Goal: Task Accomplishment & Management: Use online tool/utility

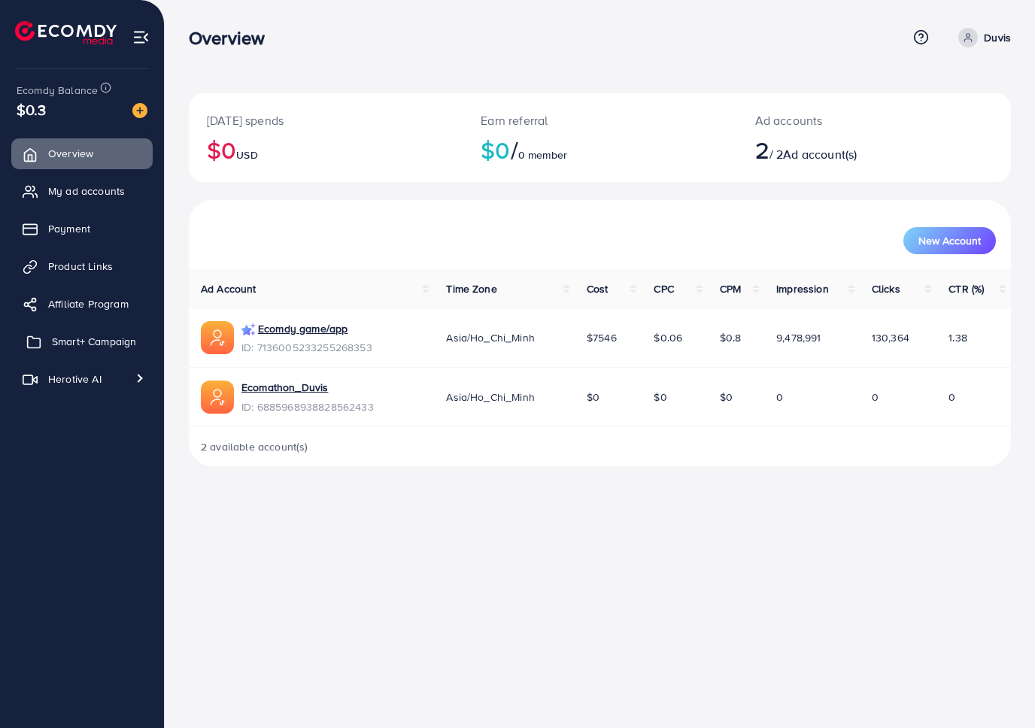
click at [112, 345] on span "Smart+ Campaign" at bounding box center [94, 341] width 84 height 15
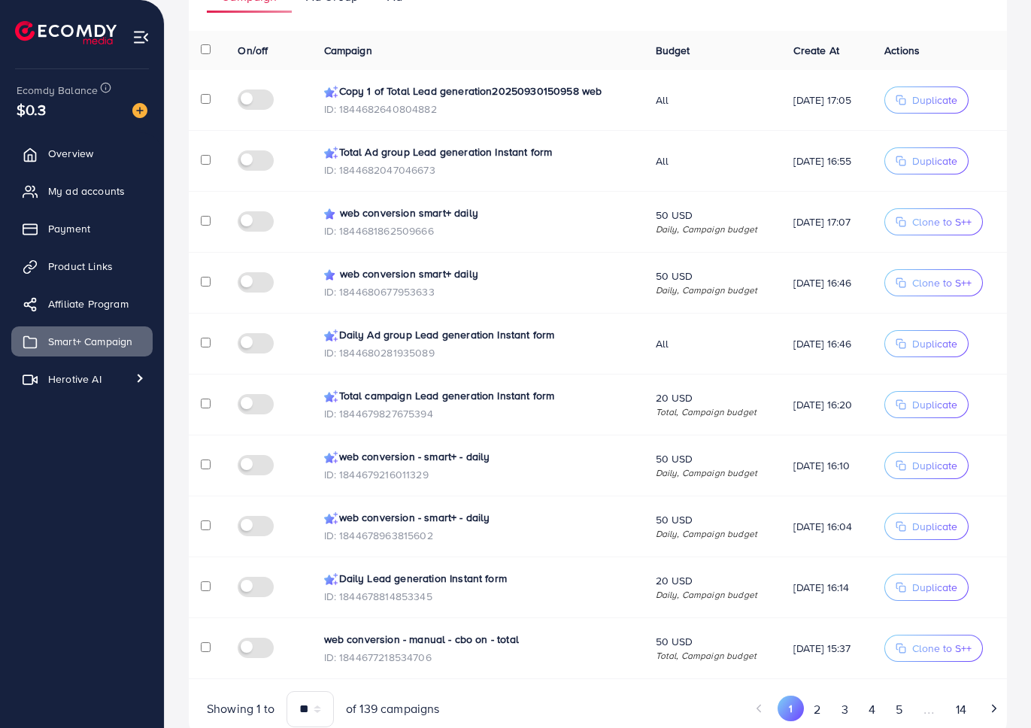
scroll to position [301, 0]
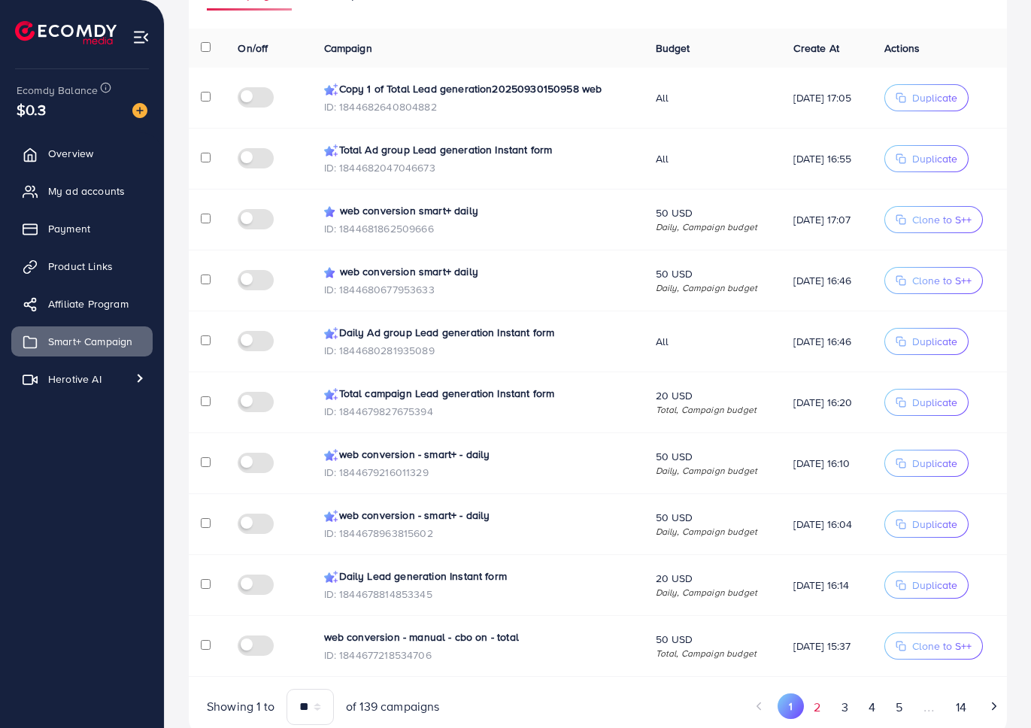
click at [815, 694] on button "2" at bounding box center [817, 708] width 27 height 28
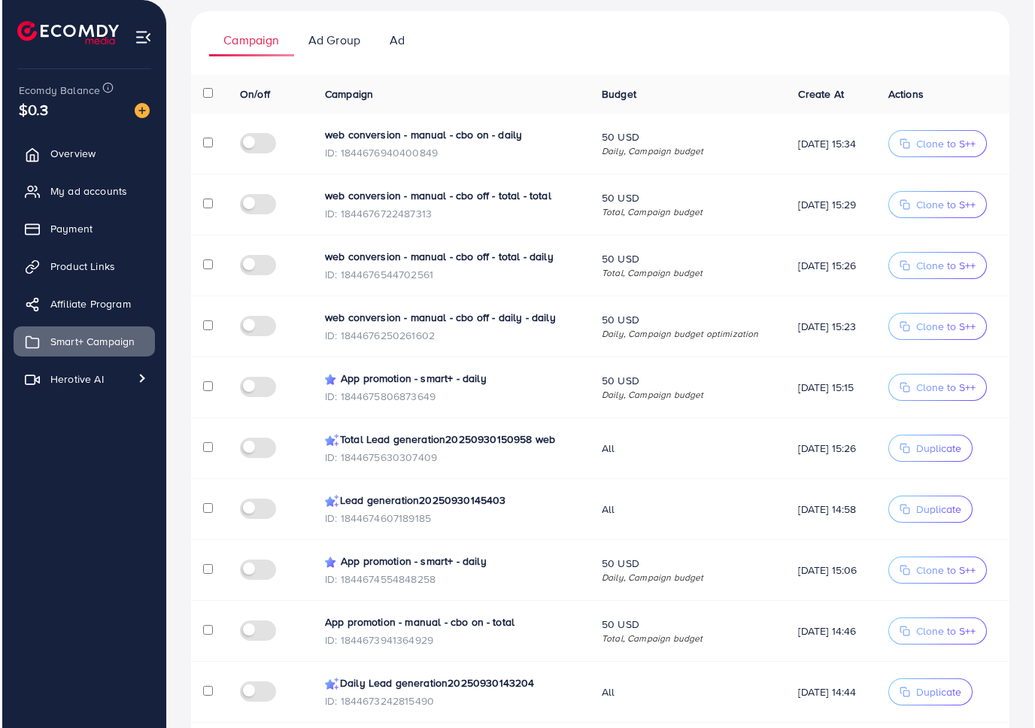
scroll to position [316, 0]
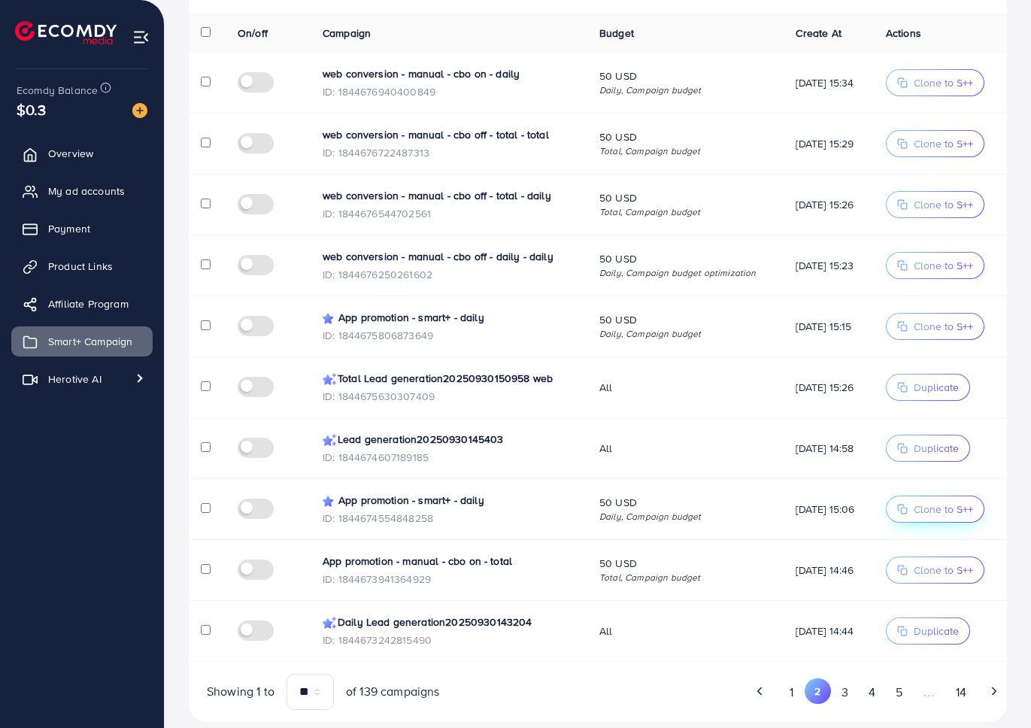
click at [924, 502] on span "Clone to S++" at bounding box center [943, 509] width 59 height 15
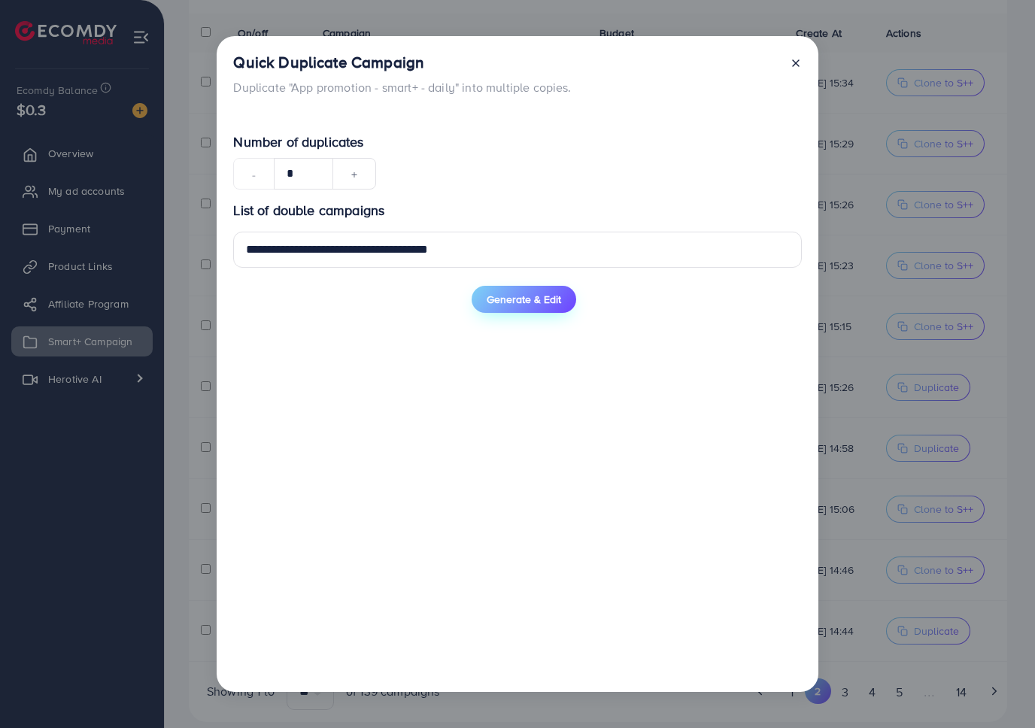
click at [543, 298] on span "Generate & Edit" at bounding box center [524, 299] width 74 height 15
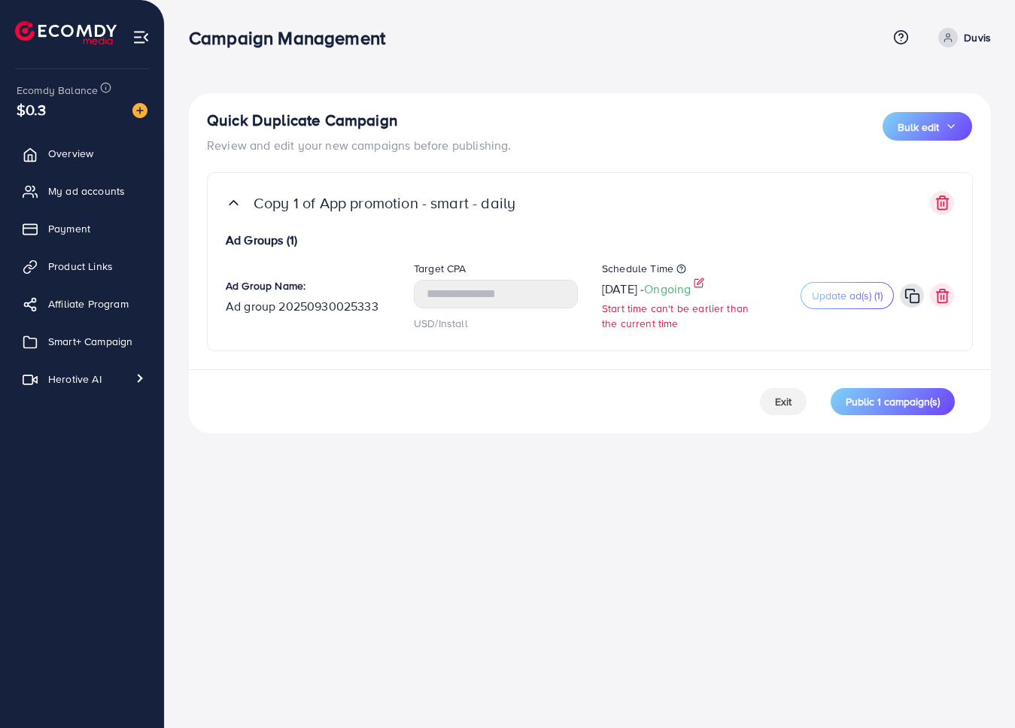
click at [704, 287] on icon at bounding box center [699, 283] width 11 height 11
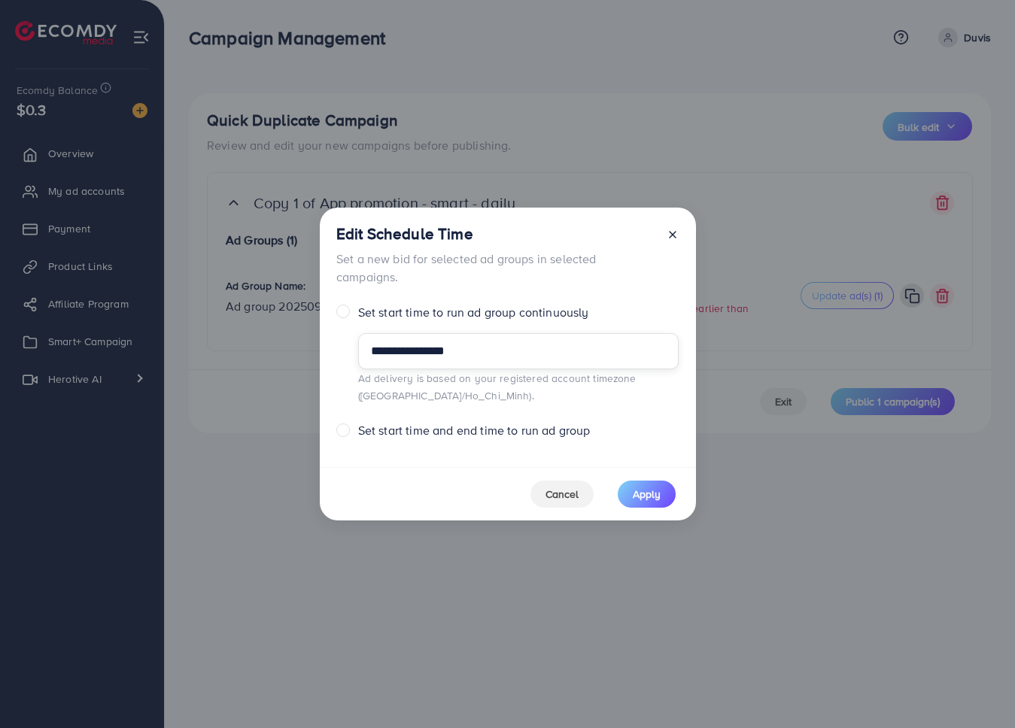
click at [490, 351] on input "**********" at bounding box center [518, 351] width 320 height 36
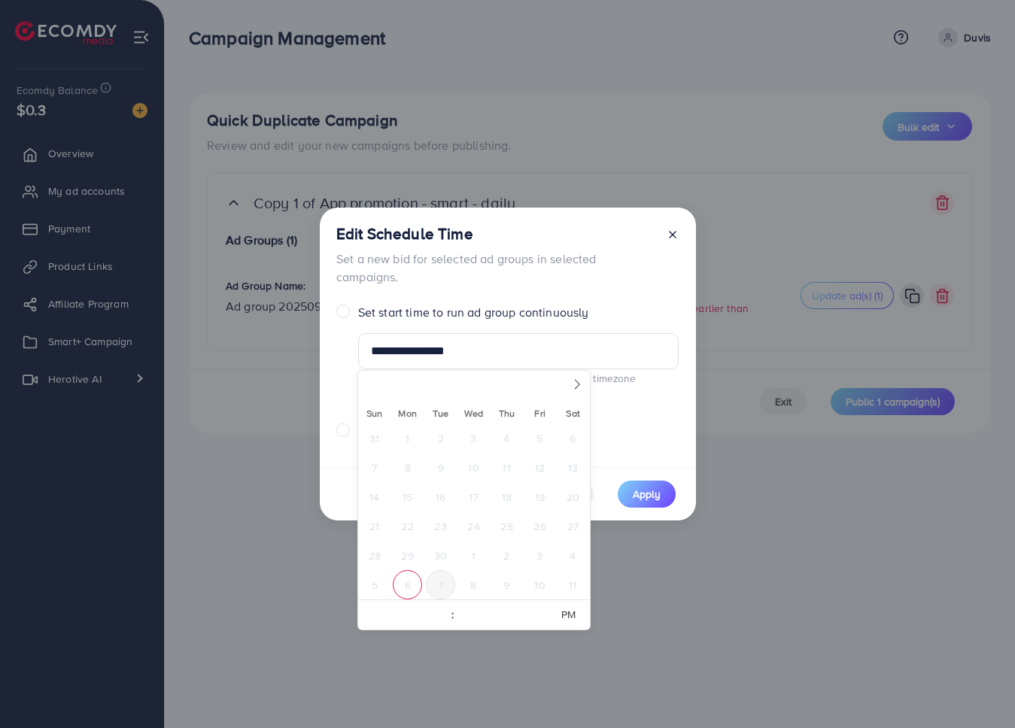
click at [437, 586] on span "7" at bounding box center [440, 584] width 29 height 29
type input "**********"
select select "*"
click at [643, 497] on span "Apply" at bounding box center [647, 494] width 28 height 15
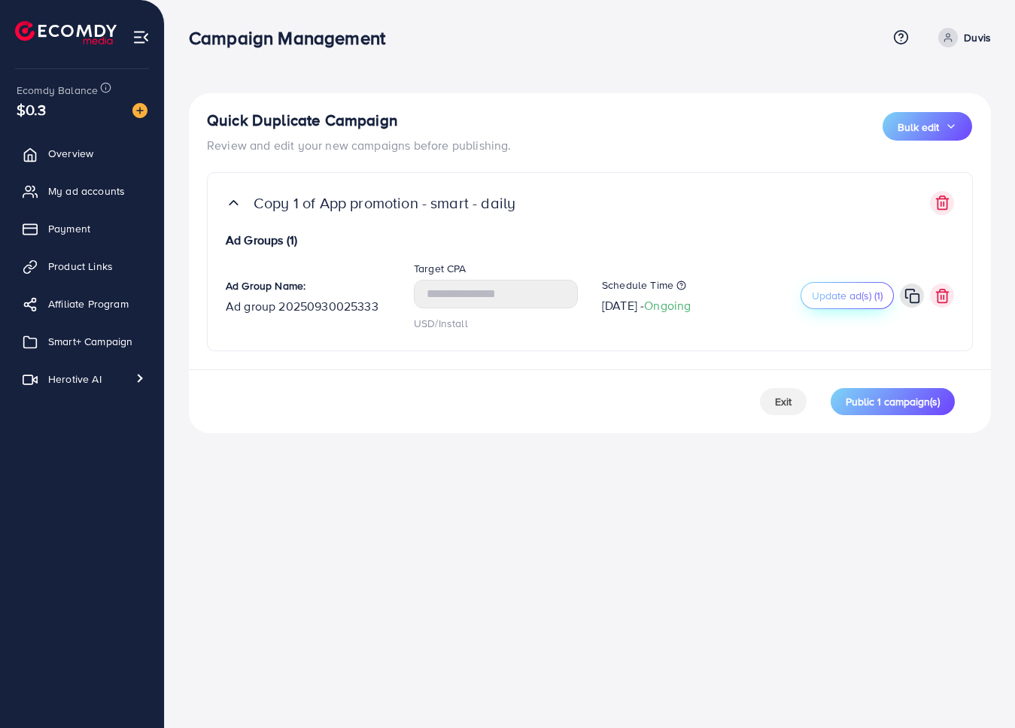
click at [858, 290] on span "Update ad(s) (1)" at bounding box center [847, 295] width 71 height 15
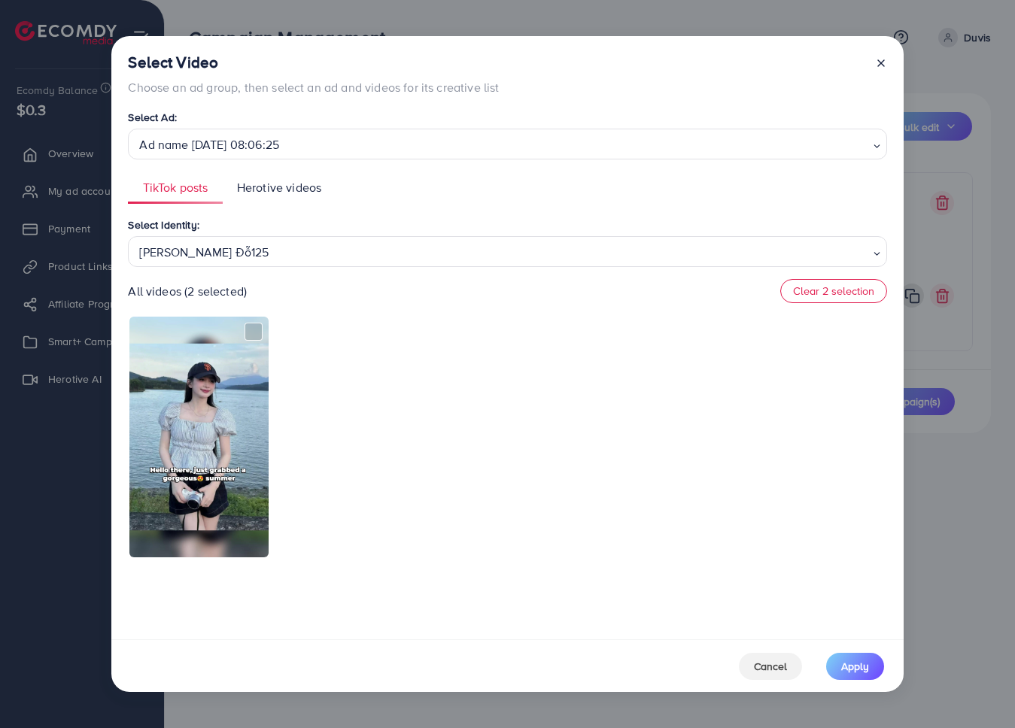
click at [224, 240] on div "[PERSON_NAME] Đỗ125" at bounding box center [501, 250] width 736 height 26
click at [348, 220] on div "Select Identity: [PERSON_NAME] Đỗ125 Loading... [PERSON_NAME] Đỗ125 [PERSON_NAM…" at bounding box center [507, 241] width 758 height 51
click at [284, 178] on link "Herotive videos" at bounding box center [280, 188] width 114 height 32
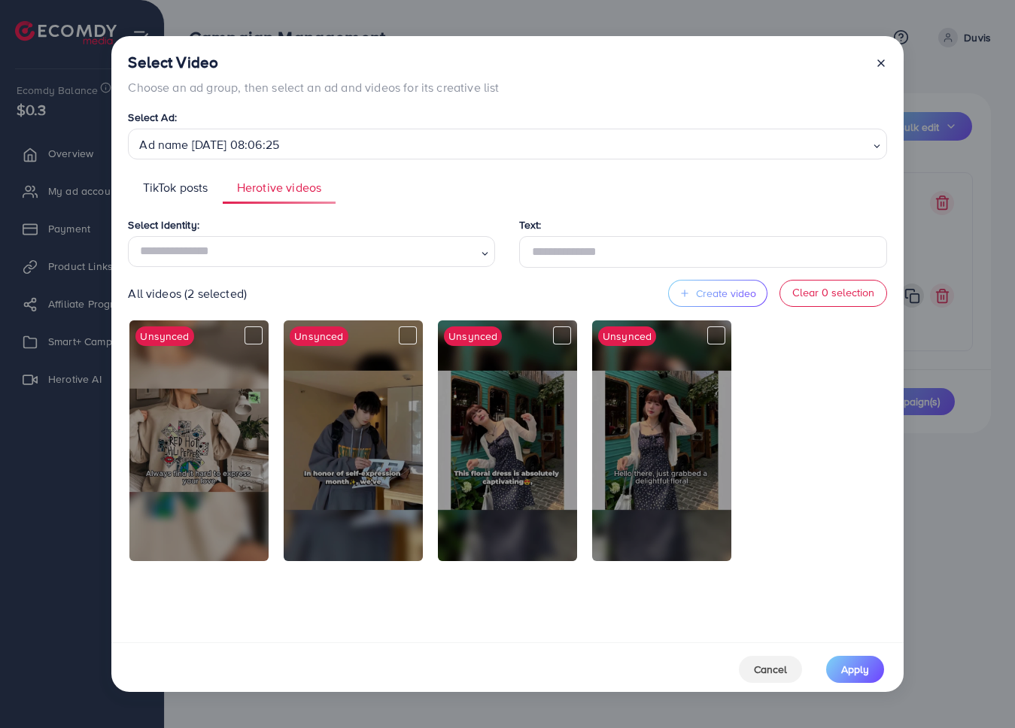
click at [318, 235] on div "Select Identity: Loading... The identity is required." at bounding box center [317, 242] width 379 height 52
click at [416, 222] on div "Select Identity: Loading... The identity is required." at bounding box center [317, 242] width 379 height 52
click at [163, 187] on span "TikTok posts" at bounding box center [175, 187] width 65 height 17
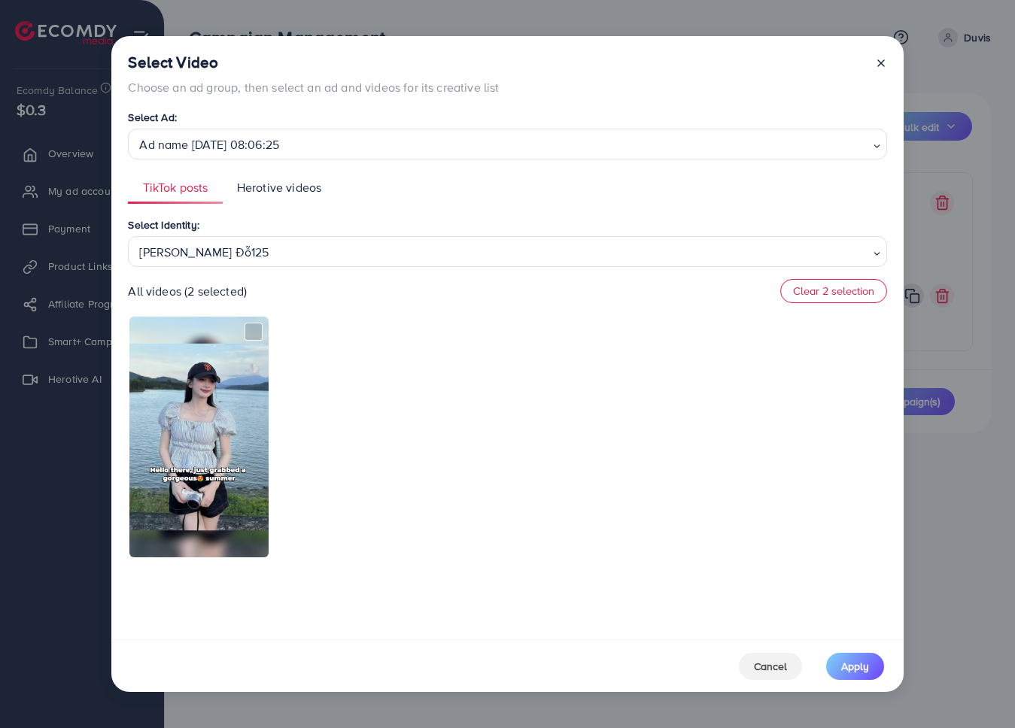
click at [229, 267] on div "Select Identity: [PERSON_NAME] Đỗ125 Loading... All videos (2 selected) Clear 2…" at bounding box center [507, 423] width 758 height 414
click at [239, 259] on div "[PERSON_NAME] Đỗ125" at bounding box center [501, 250] width 736 height 26
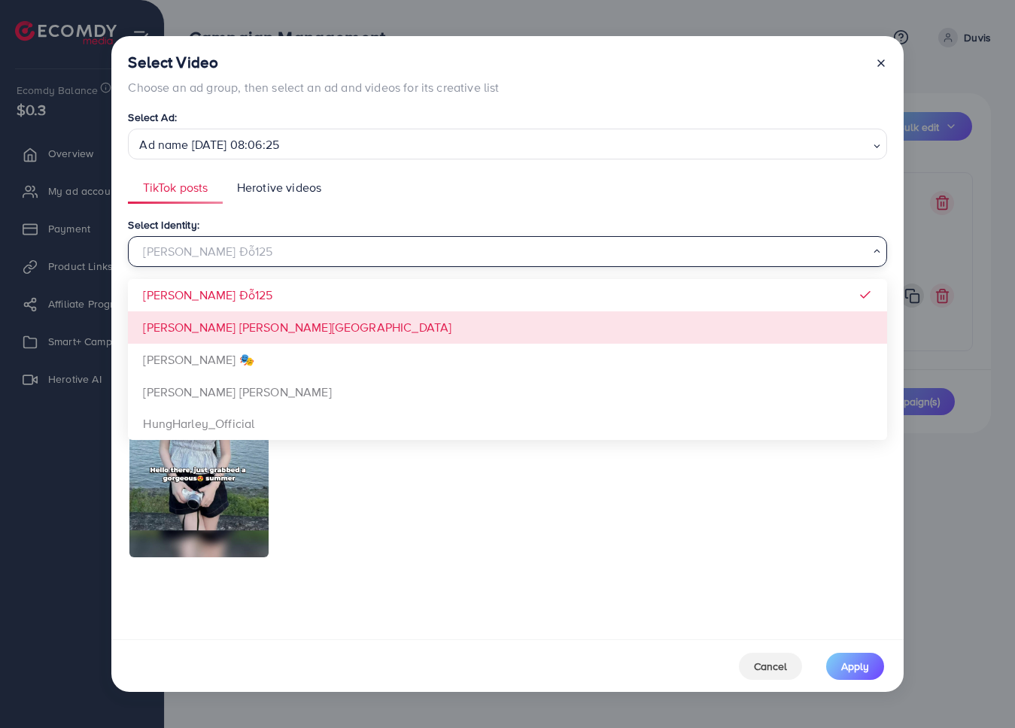
click at [252, 335] on div "Select Identity: [PERSON_NAME] Đỗ125 Loading... [PERSON_NAME] Đỗ125 [PERSON_NAM…" at bounding box center [507, 423] width 758 height 414
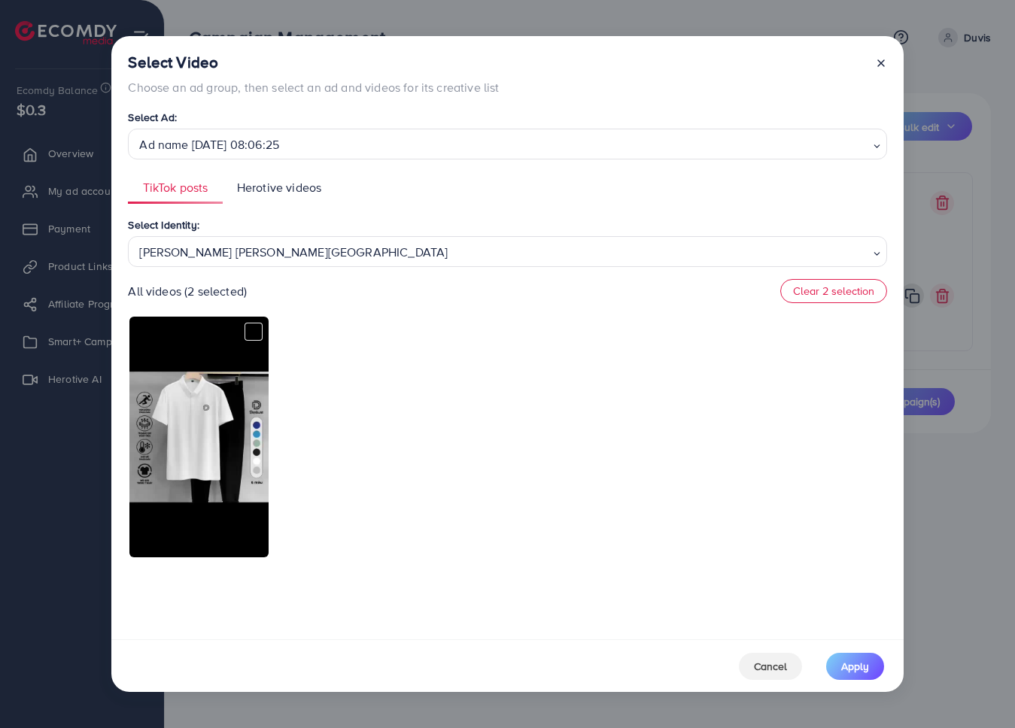
click at [304, 352] on div at bounding box center [507, 437] width 758 height 244
click at [345, 255] on div "[PERSON_NAME] [PERSON_NAME][GEOGRAPHIC_DATA]" at bounding box center [501, 250] width 736 height 26
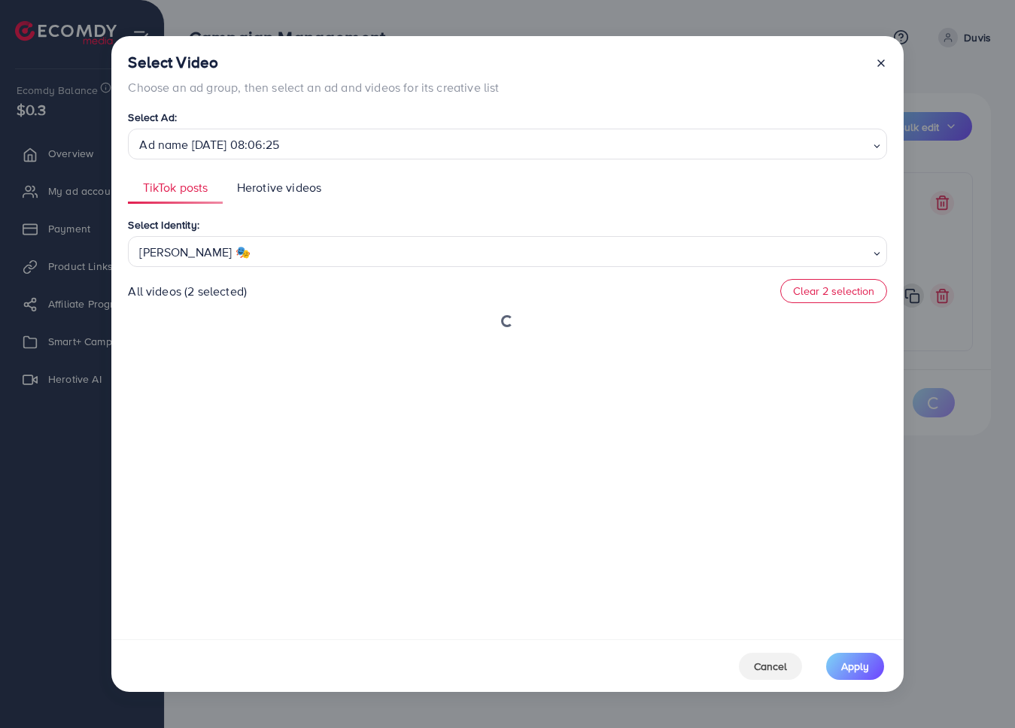
click at [297, 355] on div "Select Identity: [PERSON_NAME] 🎭 Loading... [PERSON_NAME] Đỗ125 [PERSON_NAME] […" at bounding box center [507, 423] width 758 height 414
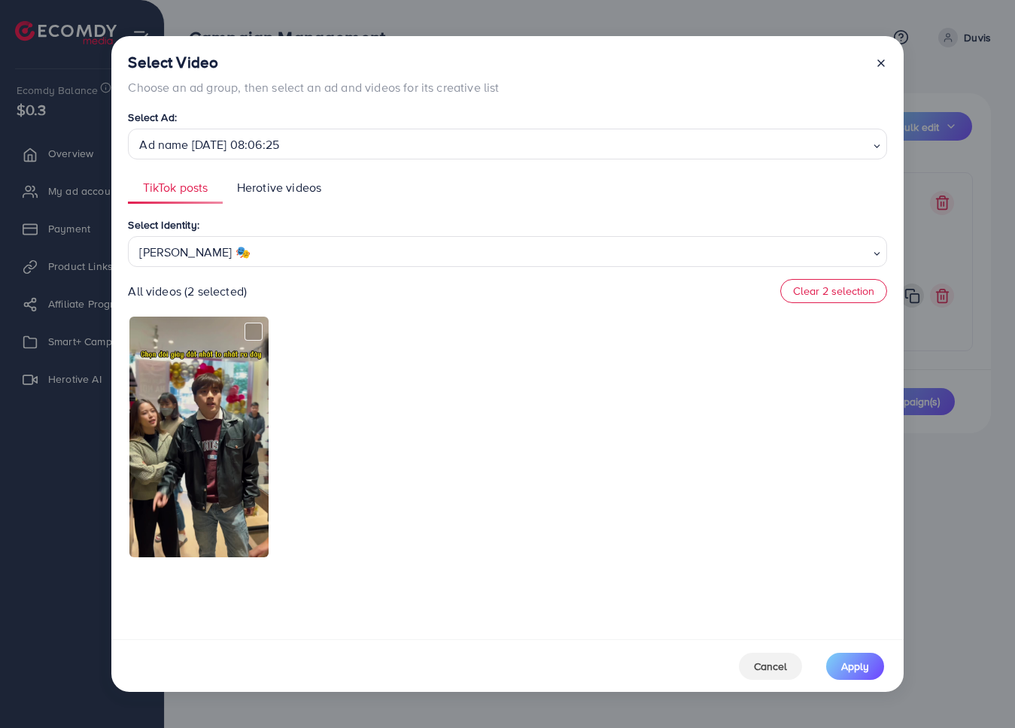
click at [351, 257] on div "[PERSON_NAME] 🎭" at bounding box center [501, 250] width 736 height 26
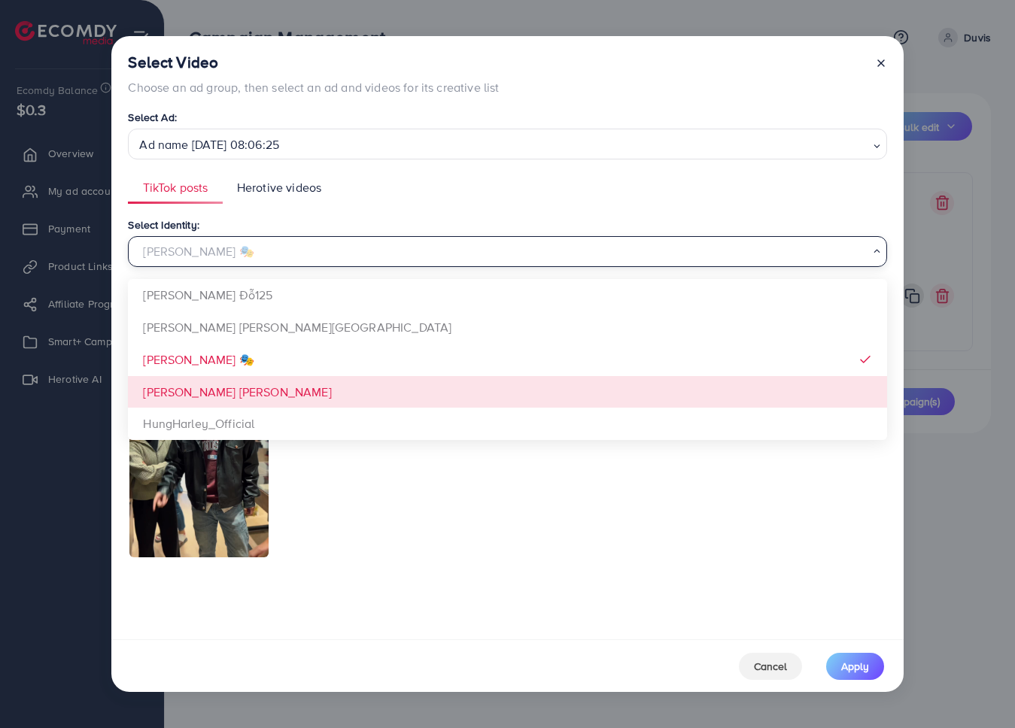
click at [305, 390] on div "Select Identity: [PERSON_NAME] 🎭 Loading... [PERSON_NAME] Đỗ125 [PERSON_NAME] […" at bounding box center [507, 423] width 758 height 414
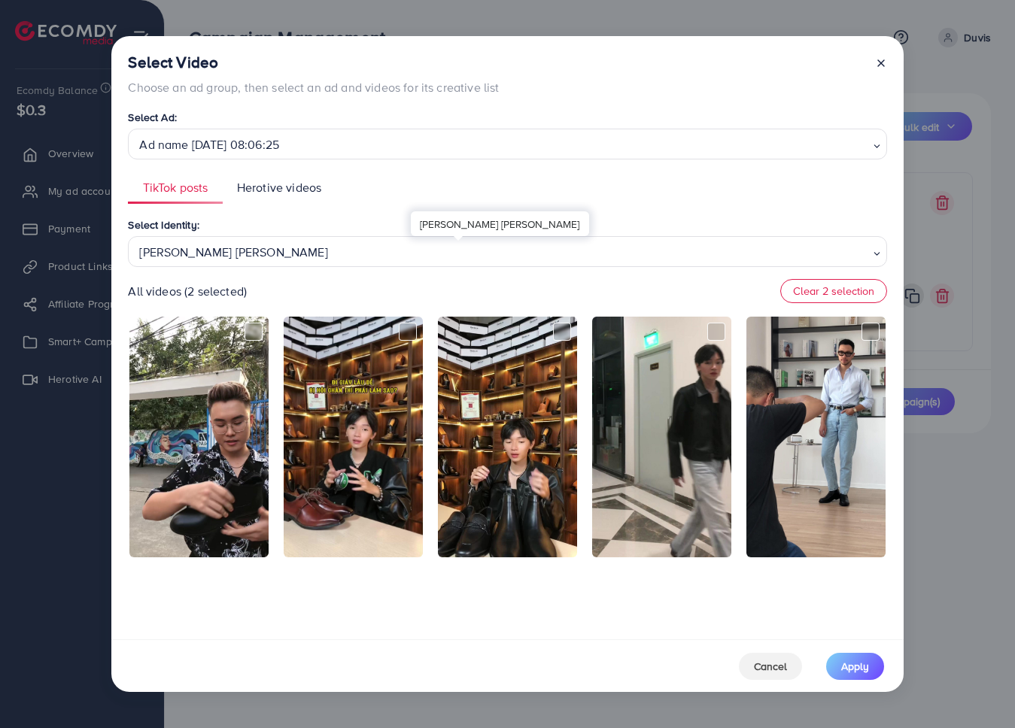
click at [372, 257] on div "[PERSON_NAME] [PERSON_NAME]" at bounding box center [501, 250] width 736 height 26
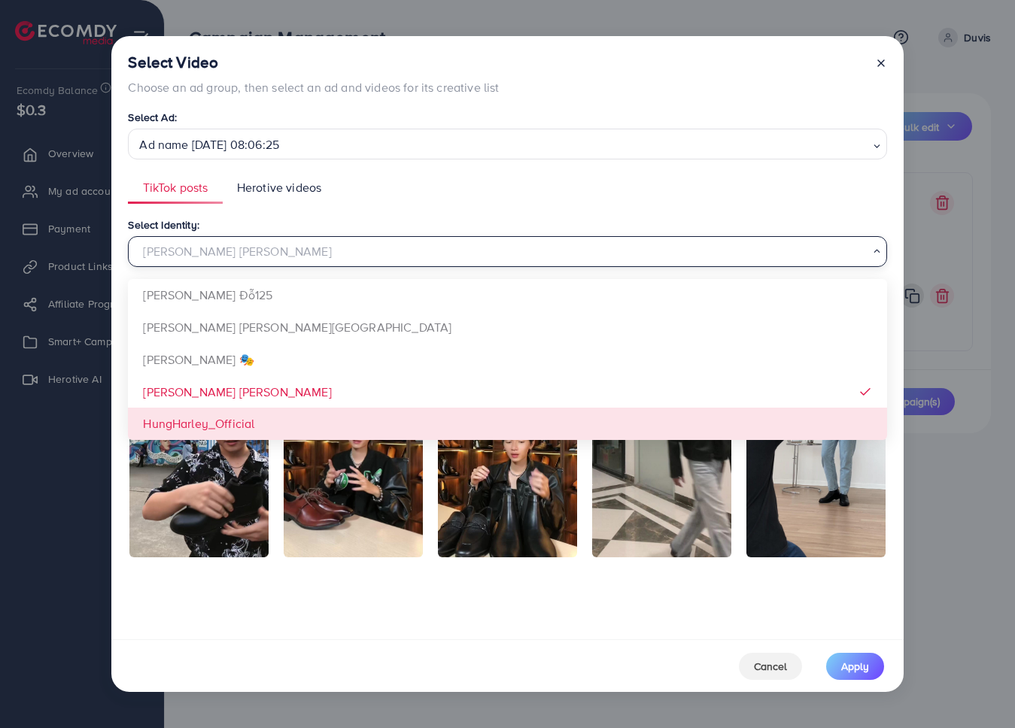
click at [278, 432] on div "Select Identity: [PERSON_NAME] [PERSON_NAME] Loading... [PERSON_NAME] Đỗ125 [PE…" at bounding box center [507, 423] width 758 height 414
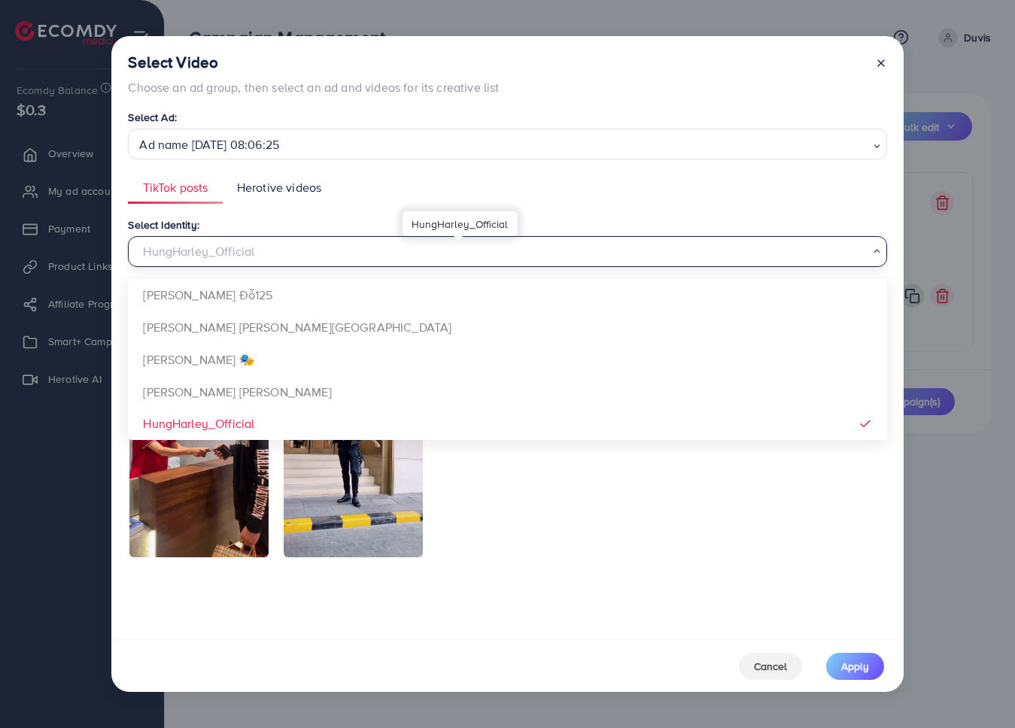
click at [332, 257] on div "HungHarley_Official" at bounding box center [501, 250] width 736 height 26
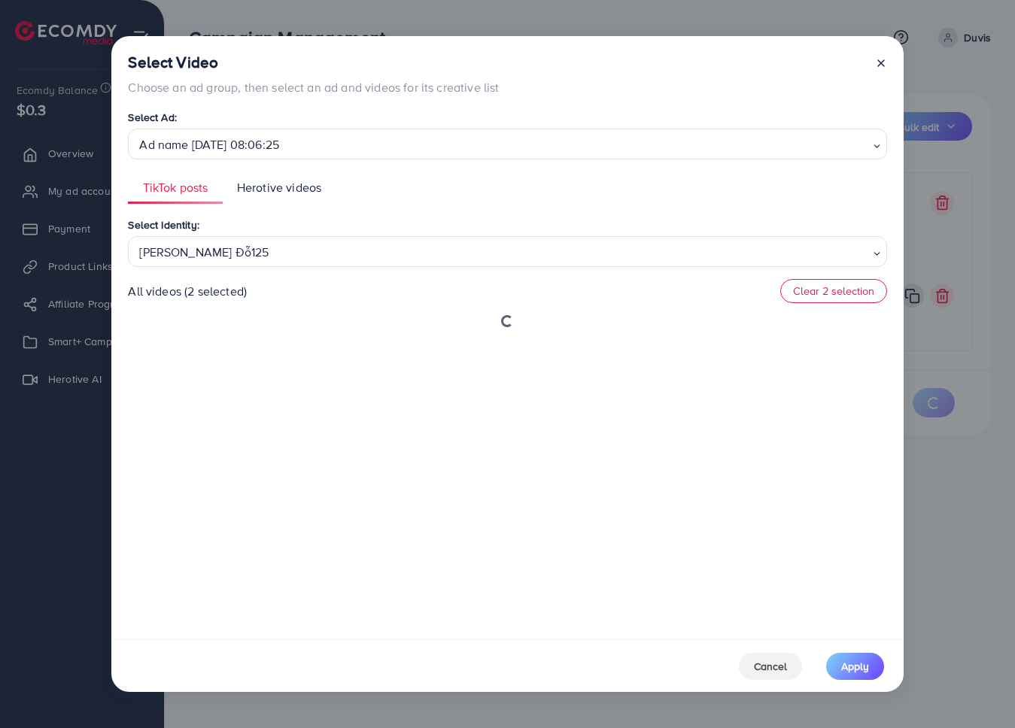
click at [272, 305] on div "Select Identity: [PERSON_NAME] Đỗ125 Loading... [PERSON_NAME] Đỗ125 [PERSON_NAM…" at bounding box center [507, 423] width 758 height 414
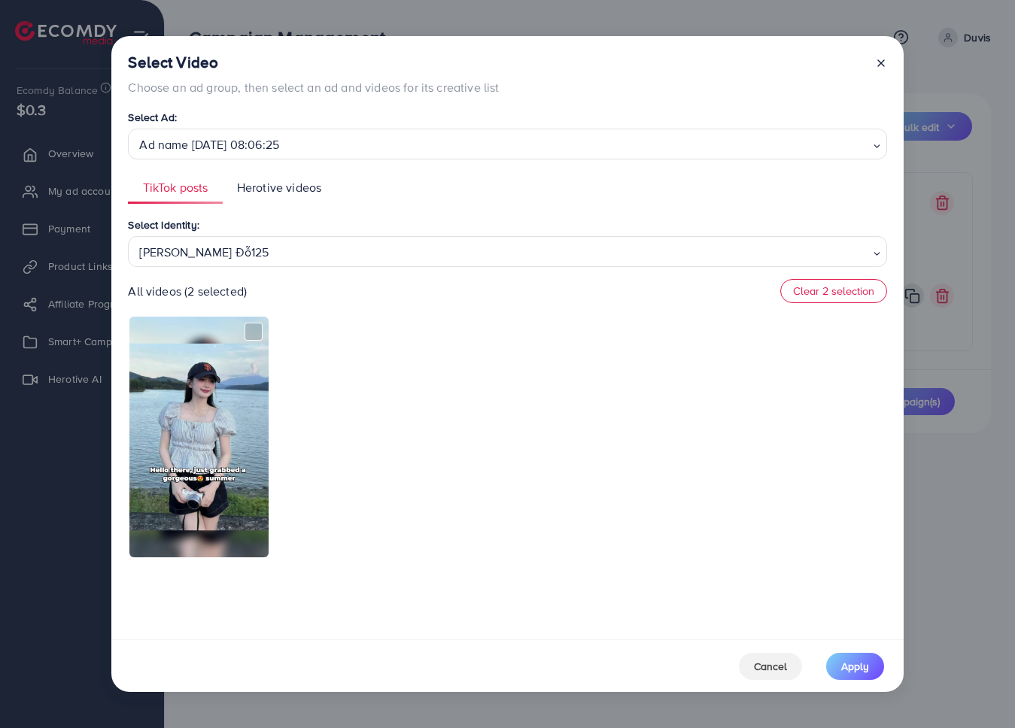
click at [348, 214] on div "TikTok posts Herotive videos Select Identity: [PERSON_NAME] Đỗ125 Loading... Al…" at bounding box center [507, 401] width 758 height 458
click at [282, 198] on link "Herotive videos" at bounding box center [280, 188] width 114 height 32
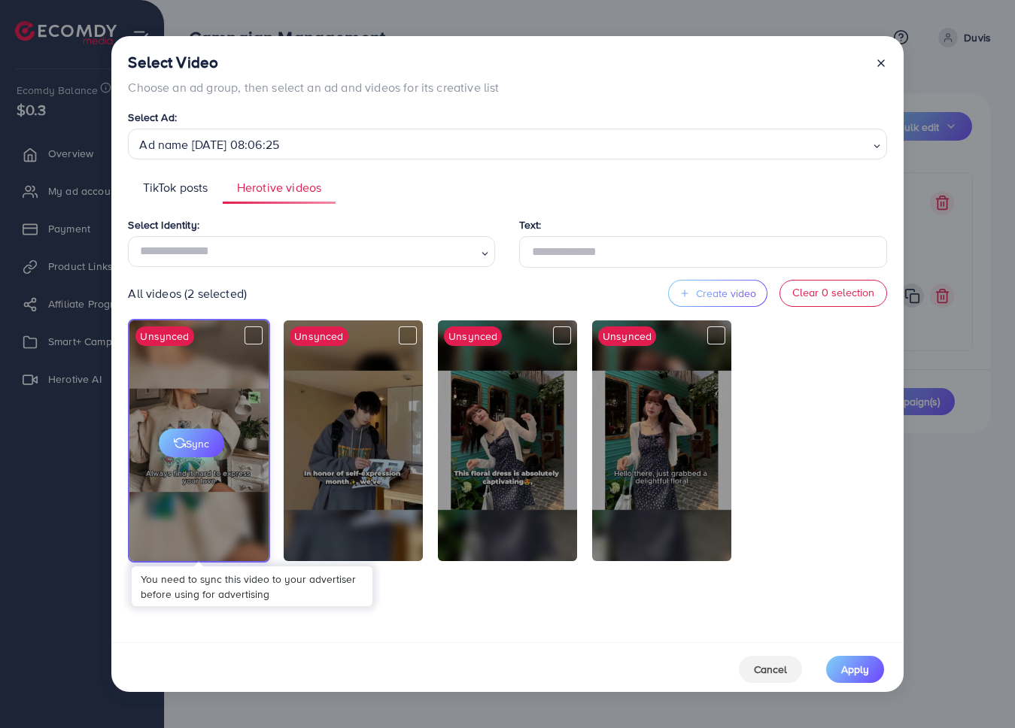
click at [199, 447] on span "Sync" at bounding box center [191, 443] width 35 height 15
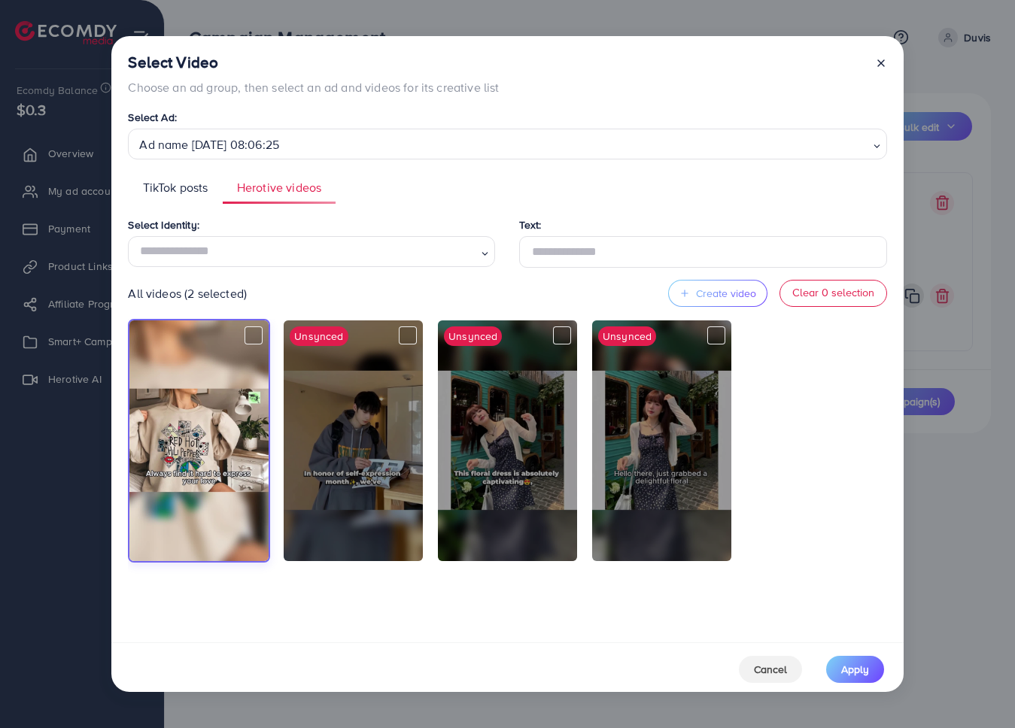
click at [304, 227] on div "Select Identity: Loading... The identity is required." at bounding box center [317, 242] width 379 height 52
click at [302, 252] on input "Search for option" at bounding box center [306, 251] width 342 height 23
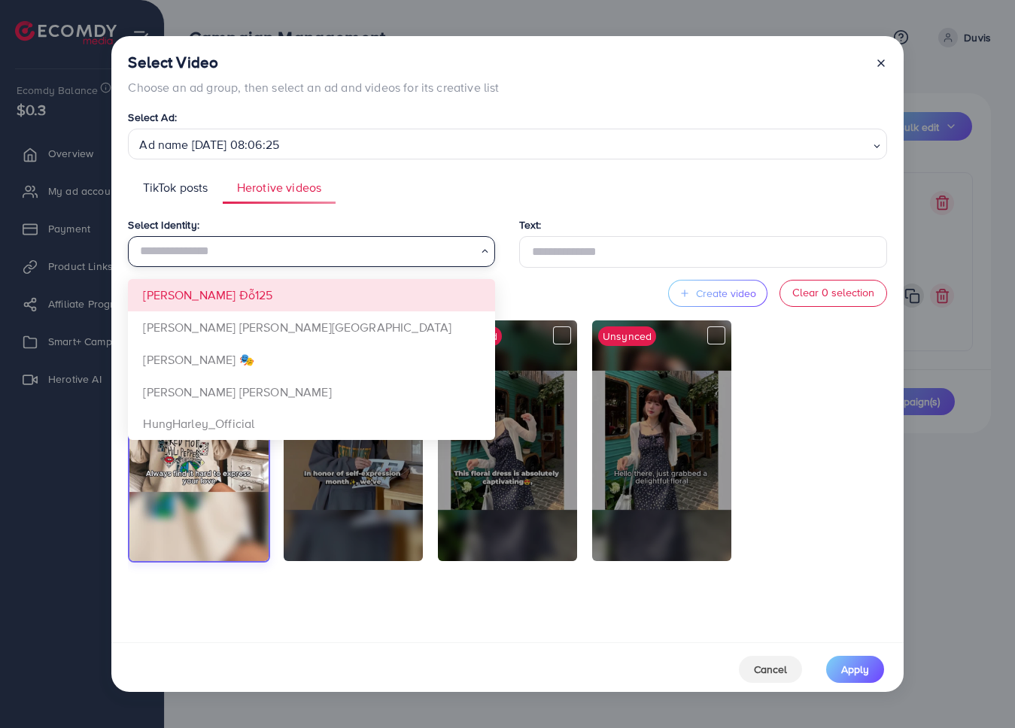
click at [275, 300] on div "Select Identity: Loading... [PERSON_NAME] Đỗ125 [PERSON_NAME] [PERSON_NAME] Hải…" at bounding box center [507, 424] width 758 height 417
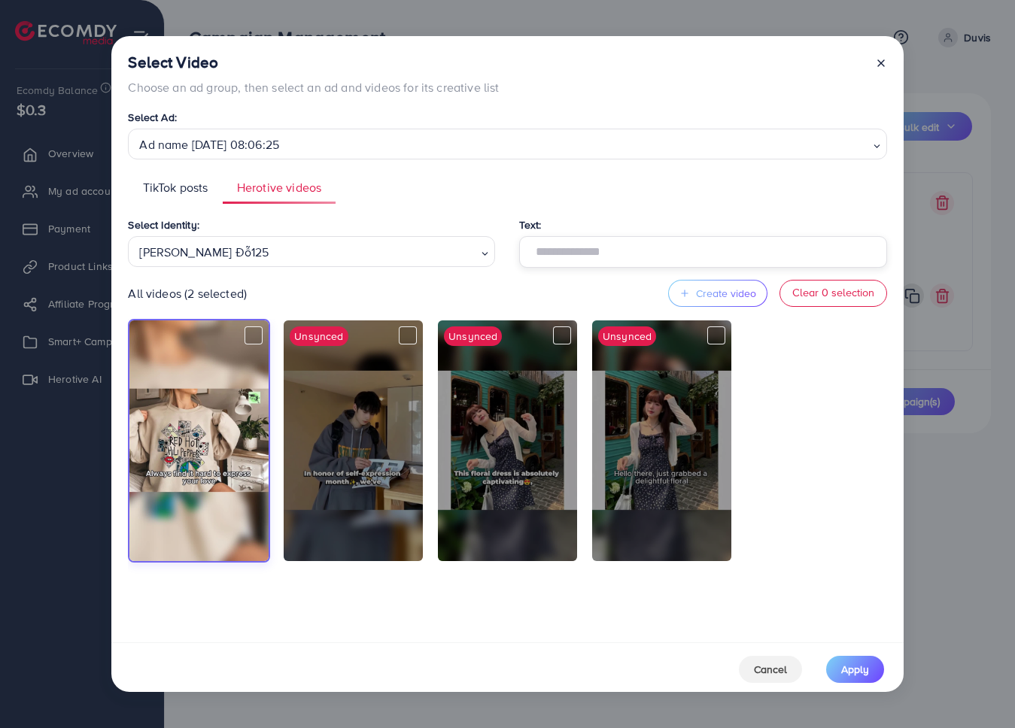
click at [545, 263] on input "text" at bounding box center [702, 252] width 367 height 32
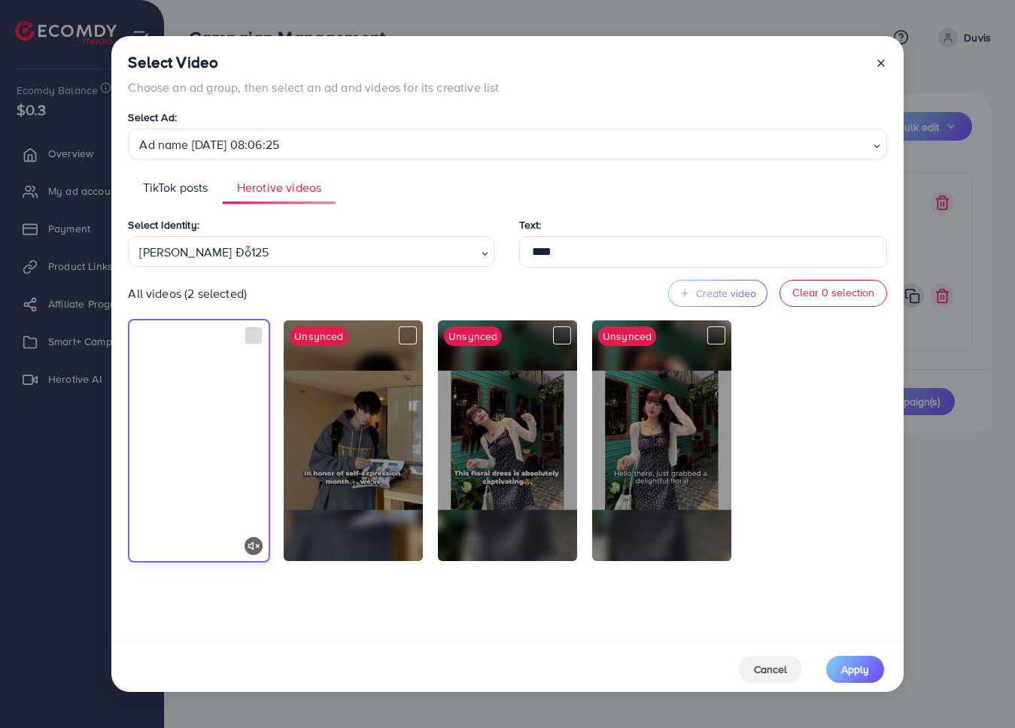
click at [253, 345] on video at bounding box center [198, 440] width 139 height 241
type input "****"
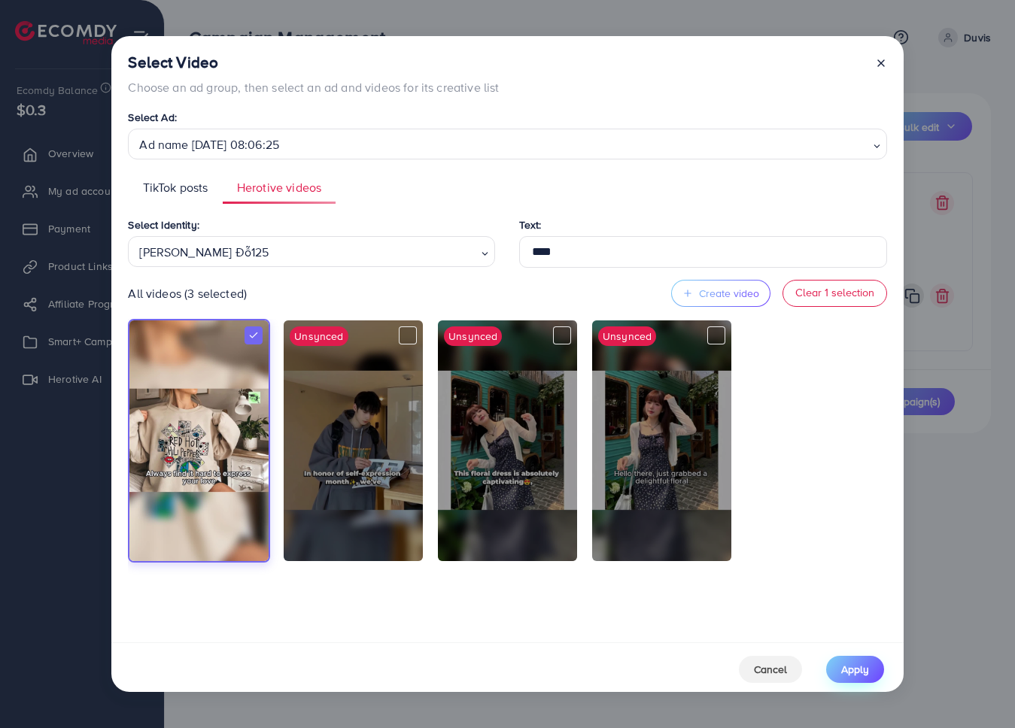
click at [860, 670] on span "Apply" at bounding box center [855, 669] width 28 height 15
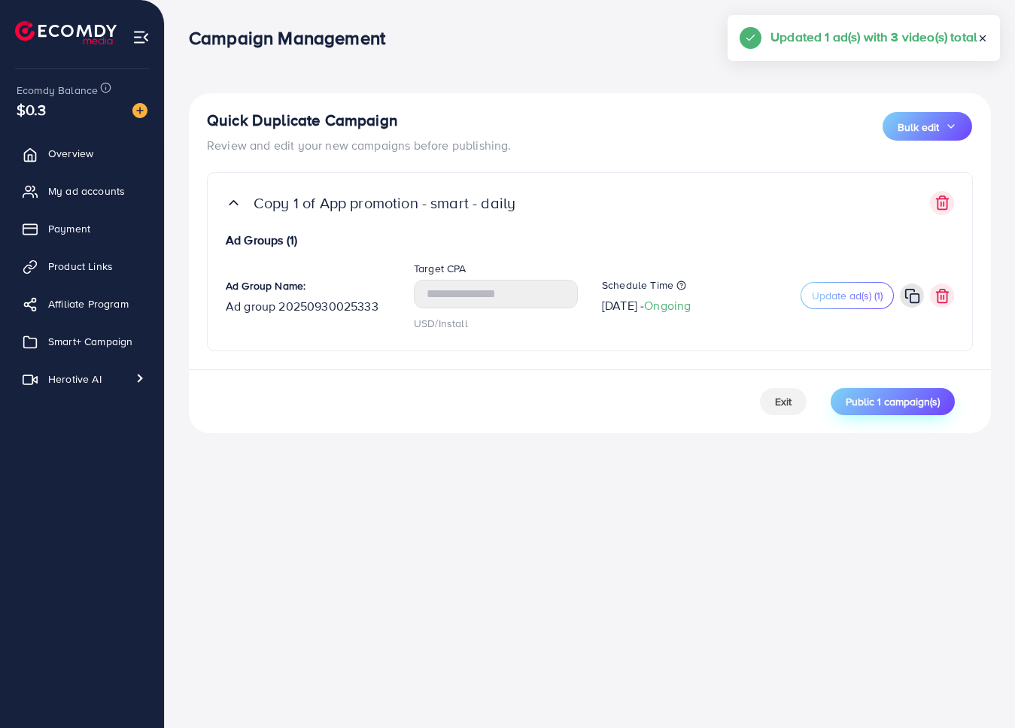
click at [894, 395] on span "Public 1 campaign(s)" at bounding box center [892, 401] width 94 height 15
